Goal: Task Accomplishment & Management: Manage account settings

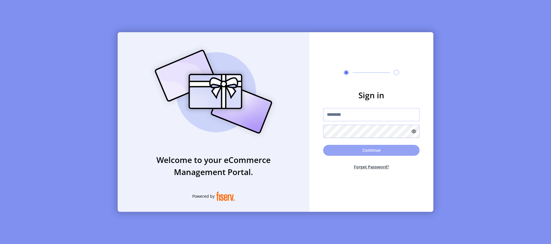
type input "*********"
click at [375, 152] on button "Continue" at bounding box center [371, 150] width 96 height 11
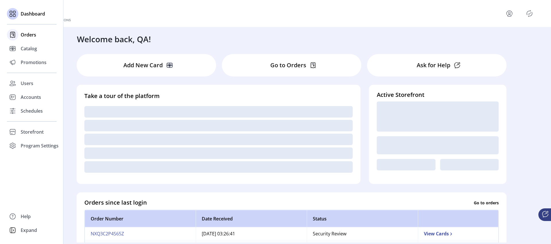
click at [34, 35] on span "Orders" at bounding box center [28, 34] width 15 height 7
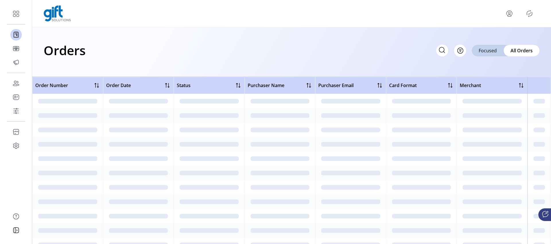
click at [465, 55] on p-button "Filter" at bounding box center [460, 53] width 12 height 6
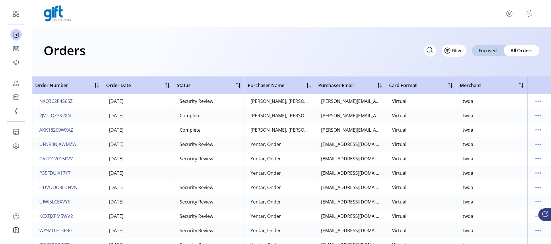
click at [460, 51] on span "Filter" at bounding box center [457, 50] width 10 height 6
click at [462, 71] on span "Status" at bounding box center [471, 72] width 48 height 5
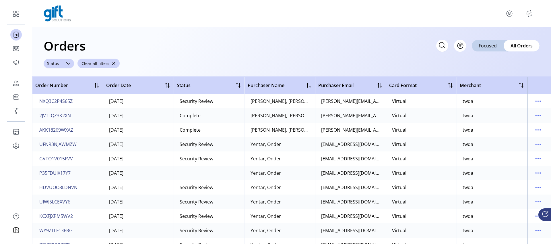
click at [69, 63] on icon at bounding box center [68, 63] width 5 height 5
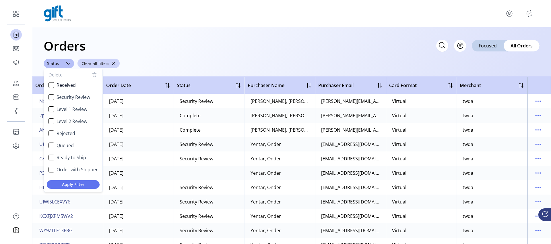
click at [249, 52] on div "Orders Filter Focused All Orders" at bounding box center [292, 46] width 496 height 20
